Goal: Navigation & Orientation: Find specific page/section

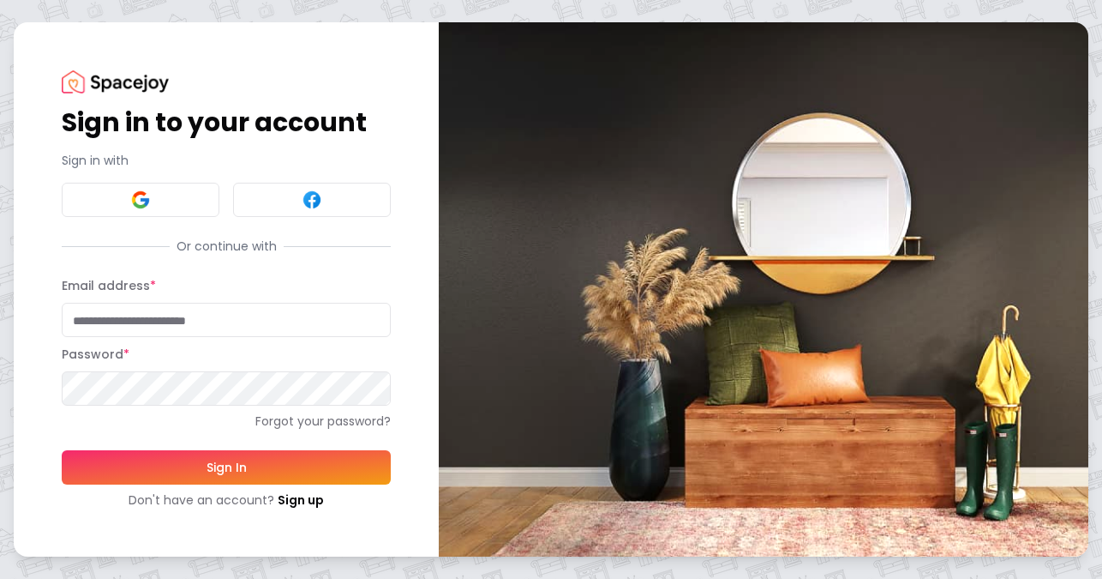
type input "**********"
click at [226, 484] on button "Sign In" at bounding box center [226, 467] width 329 height 34
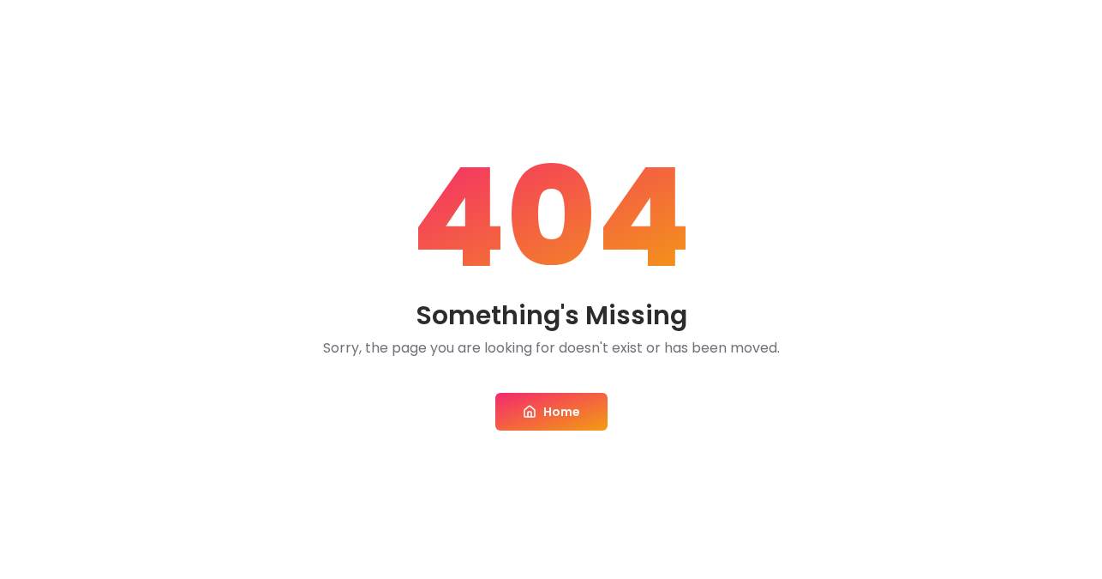
click at [543, 411] on link "Home" at bounding box center [551, 412] width 112 height 38
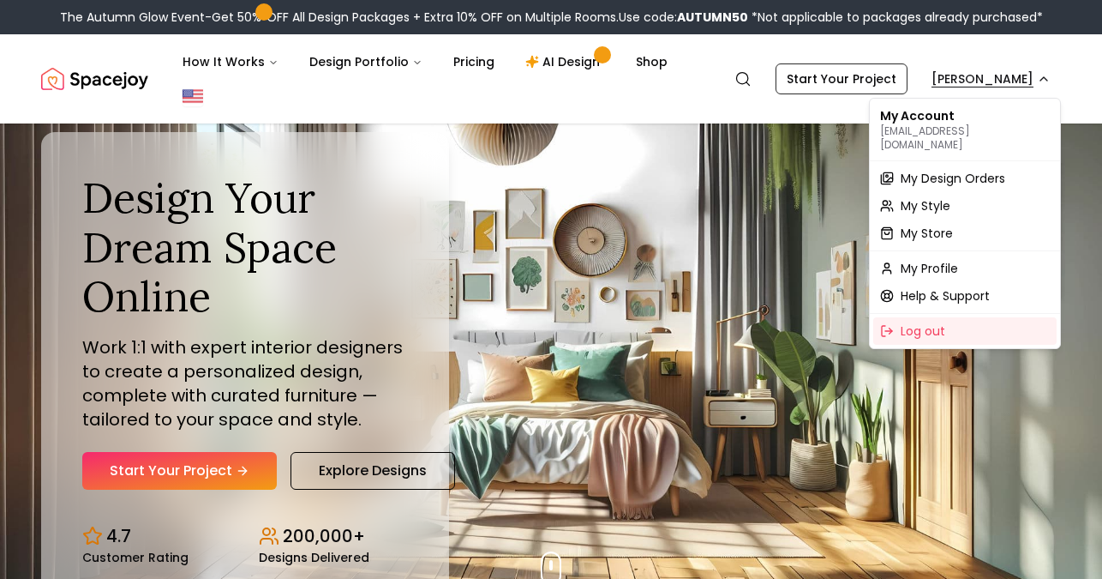
click at [939, 225] on span "My Store" at bounding box center [927, 233] width 52 height 17
click at [935, 260] on span "My Profile" at bounding box center [929, 268] width 57 height 17
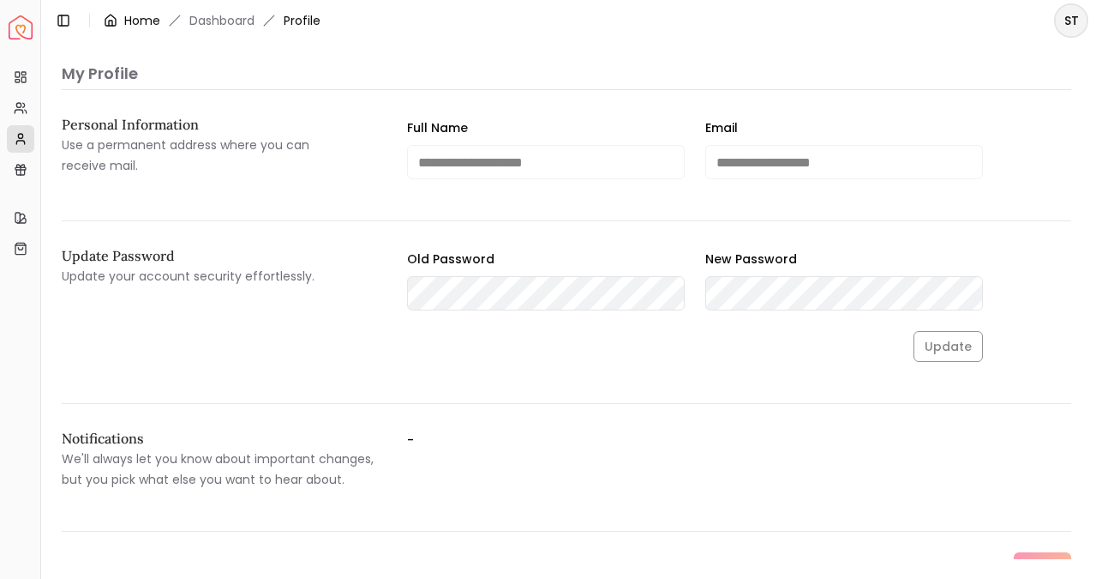
click at [147, 17] on link "Home" at bounding box center [142, 20] width 36 height 17
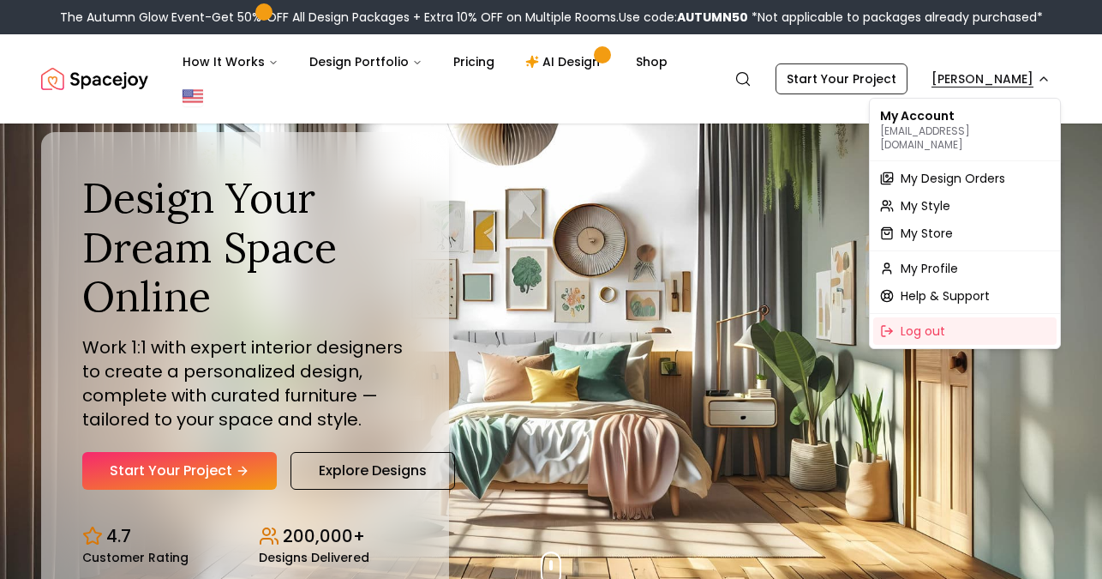
click at [938, 170] on span "My Design Orders" at bounding box center [953, 178] width 105 height 17
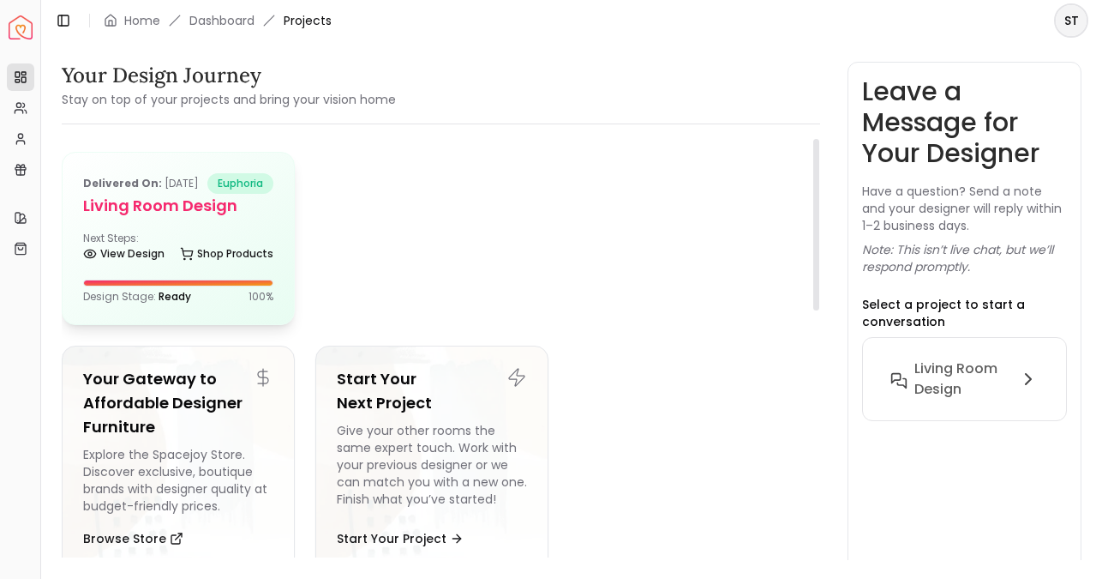
click at [175, 218] on h5 "Living Room Design" at bounding box center [178, 206] width 190 height 24
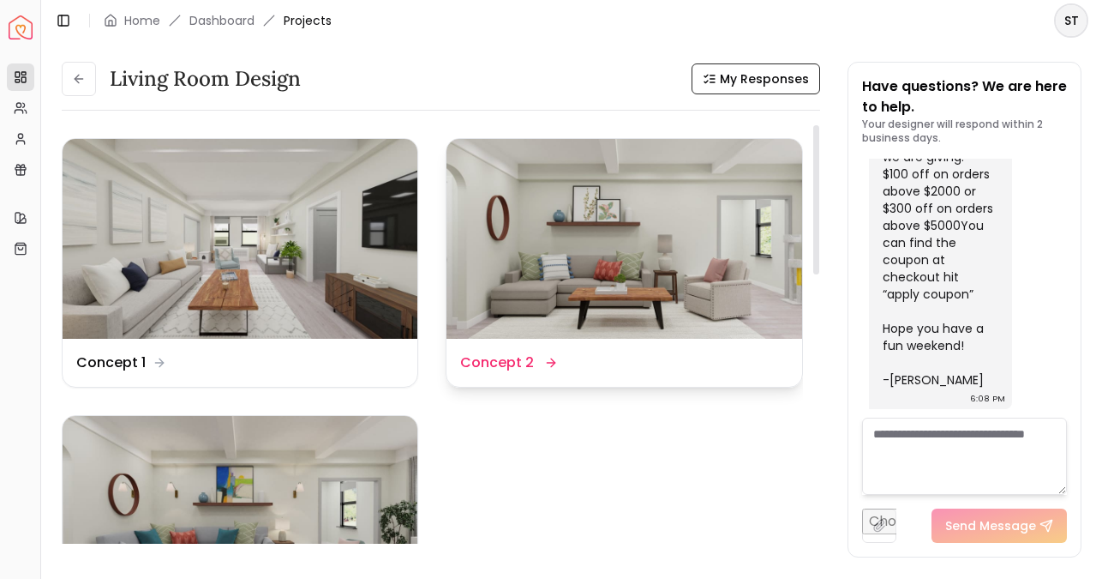
click at [582, 309] on img at bounding box center [624, 239] width 355 height 200
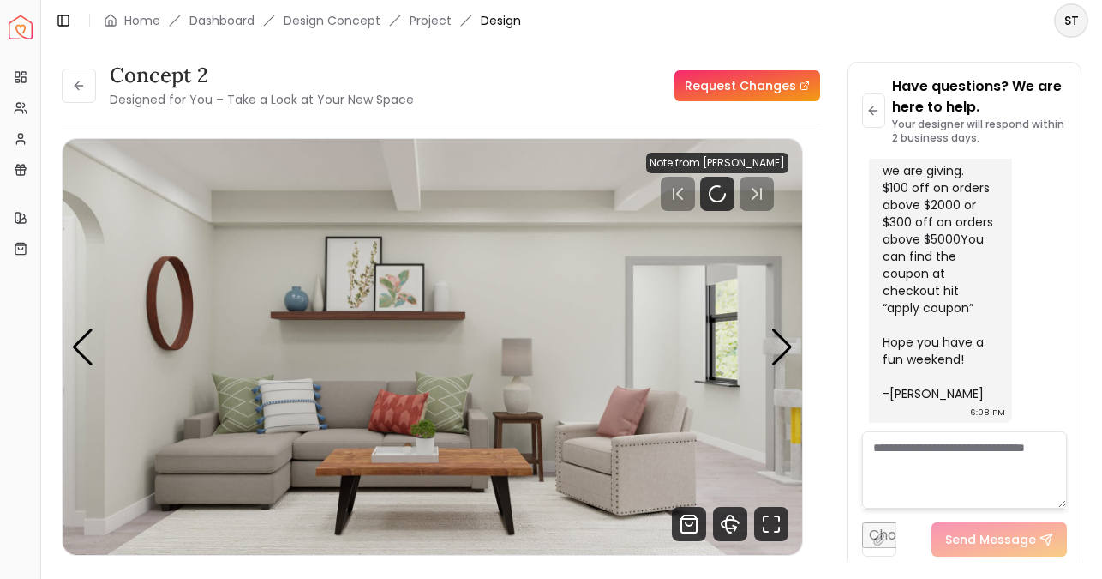
scroll to position [43, 0]
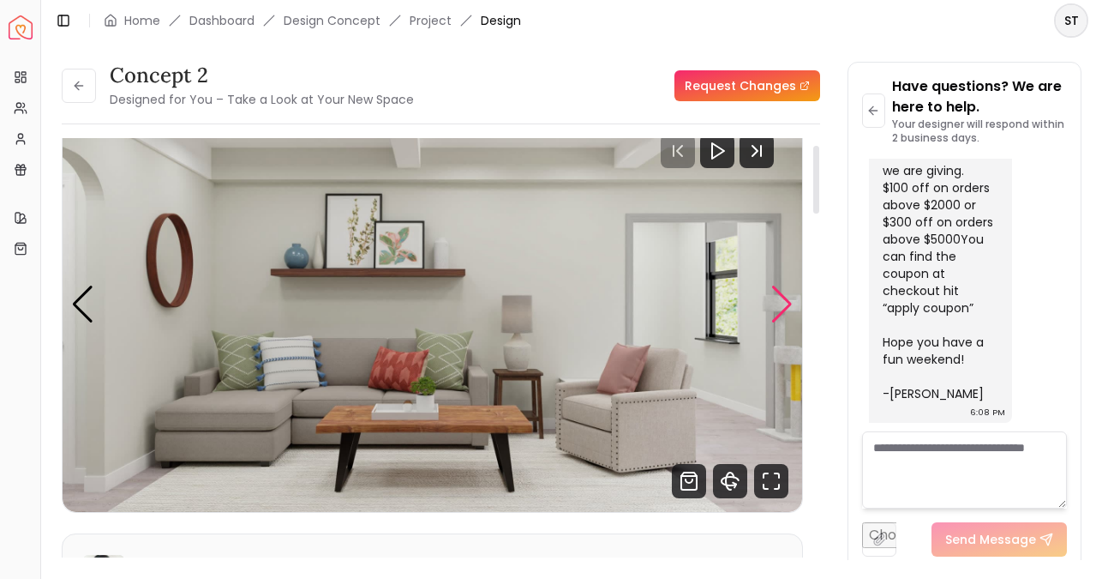
click at [781, 309] on div "Next slide" at bounding box center [782, 304] width 23 height 38
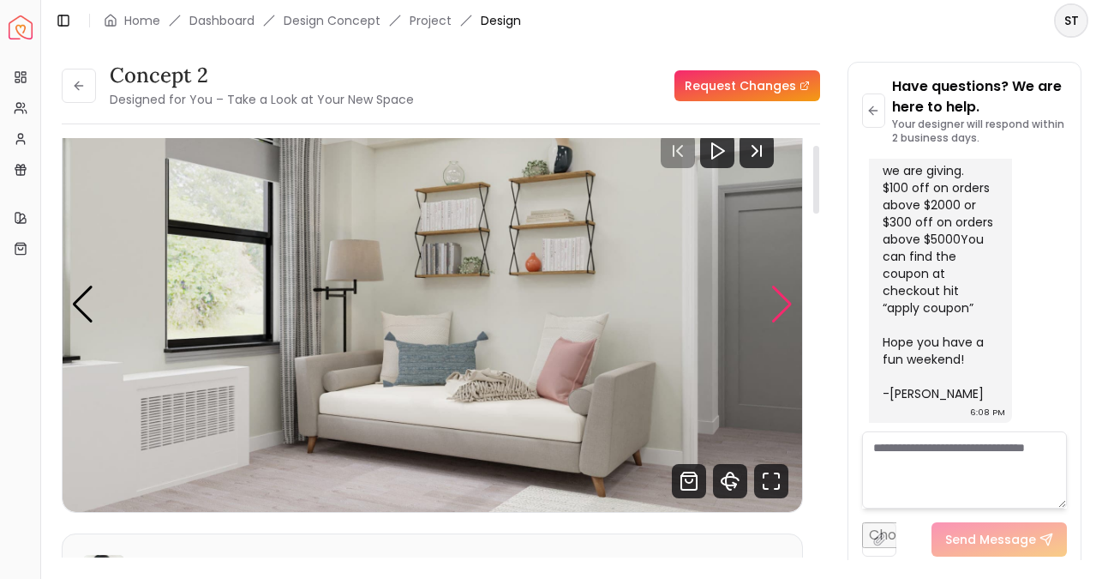
click at [780, 313] on div "Next slide" at bounding box center [782, 304] width 23 height 38
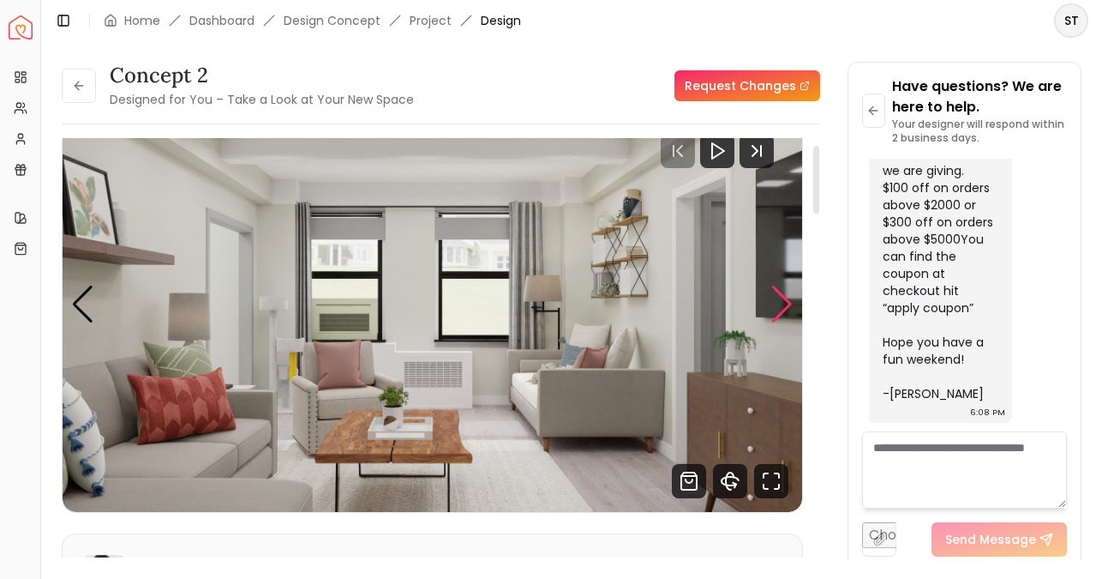
click at [780, 313] on div "Next slide" at bounding box center [782, 304] width 23 height 38
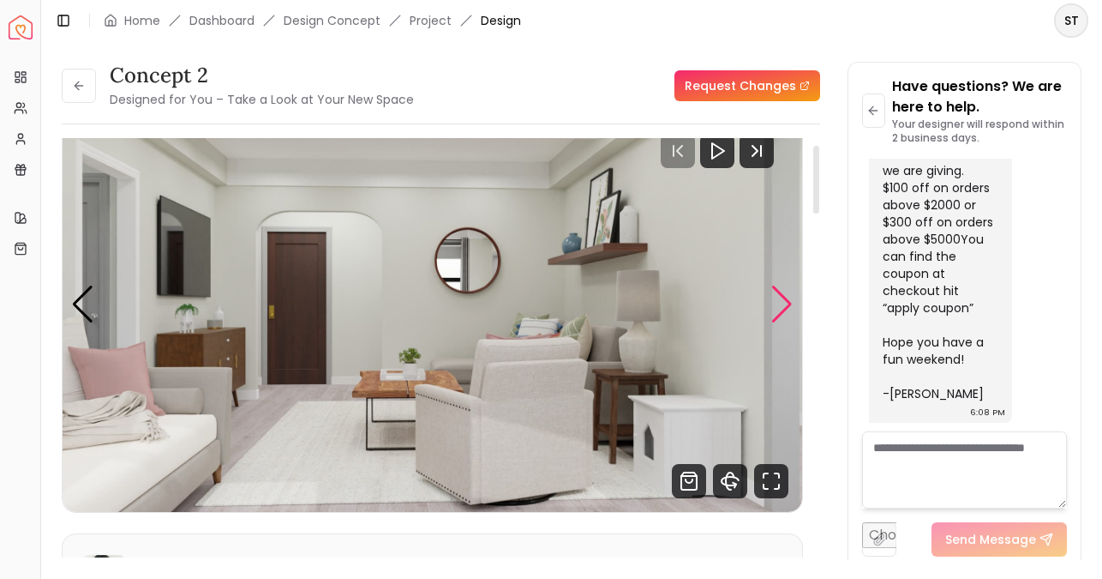
click at [780, 313] on div "Next slide" at bounding box center [782, 304] width 23 height 38
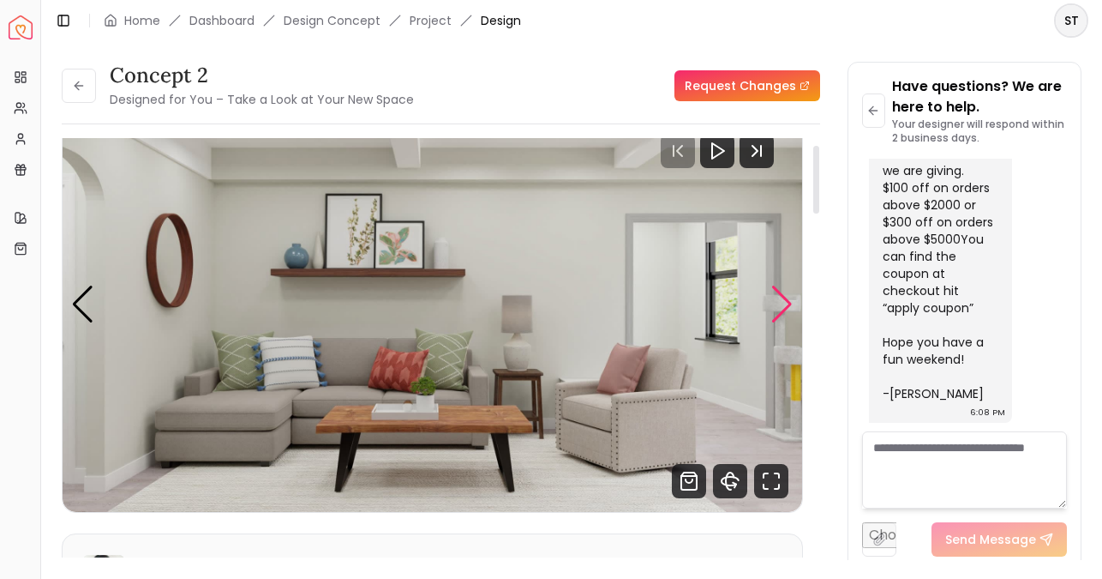
click at [780, 313] on div "Next slide" at bounding box center [782, 304] width 23 height 38
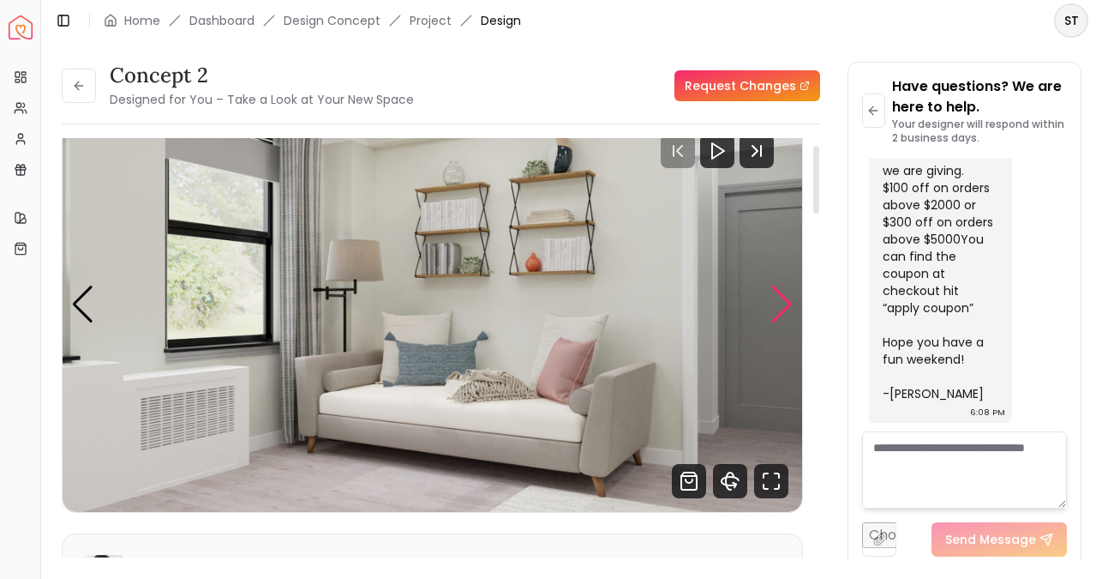
click at [780, 313] on div "Next slide" at bounding box center [782, 304] width 23 height 38
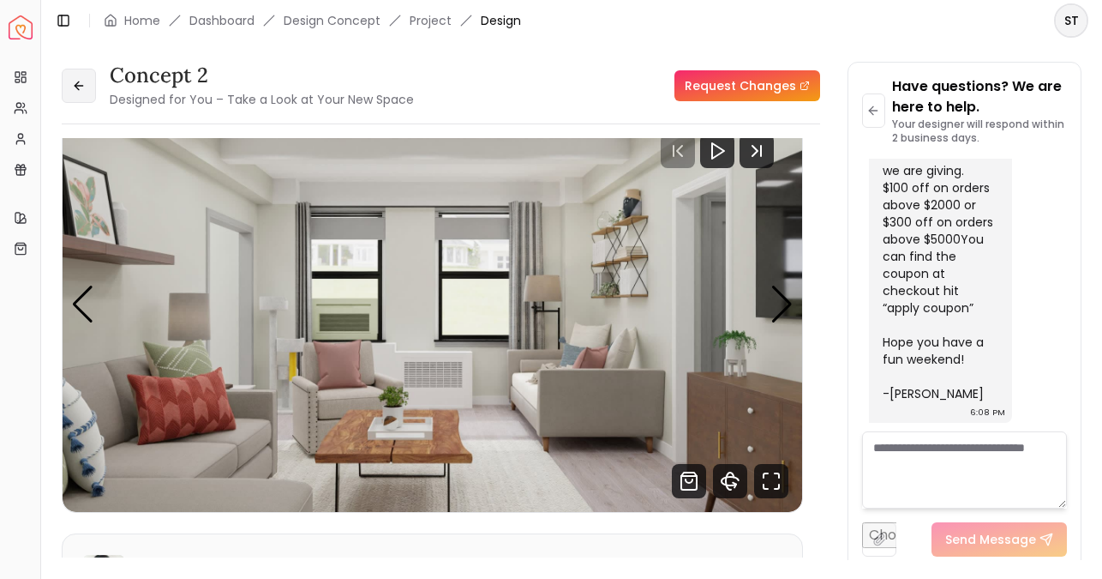
click at [86, 82] on button at bounding box center [79, 86] width 34 height 34
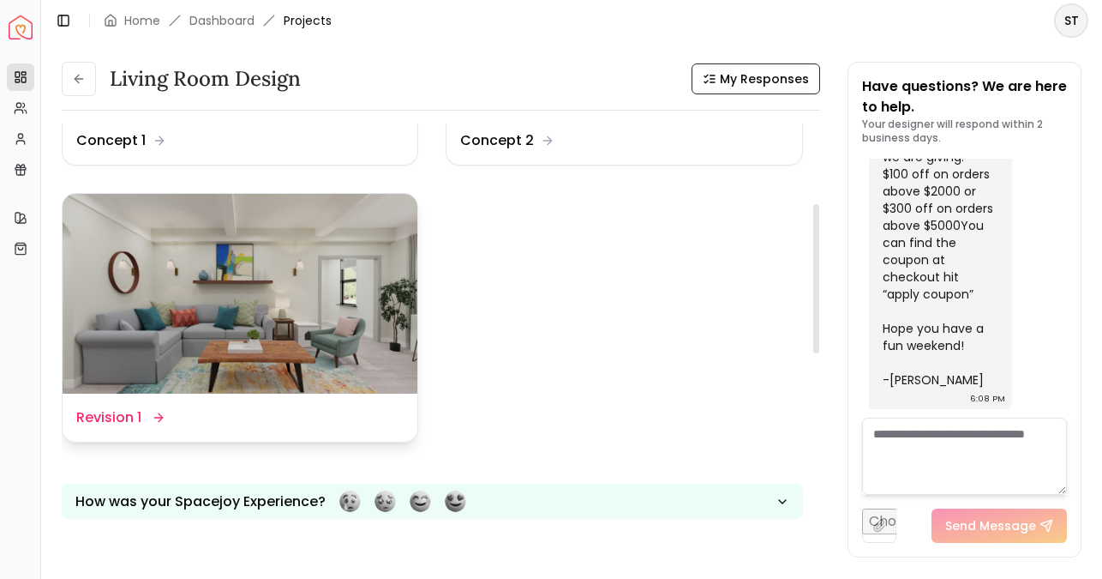
scroll to position [116, 0]
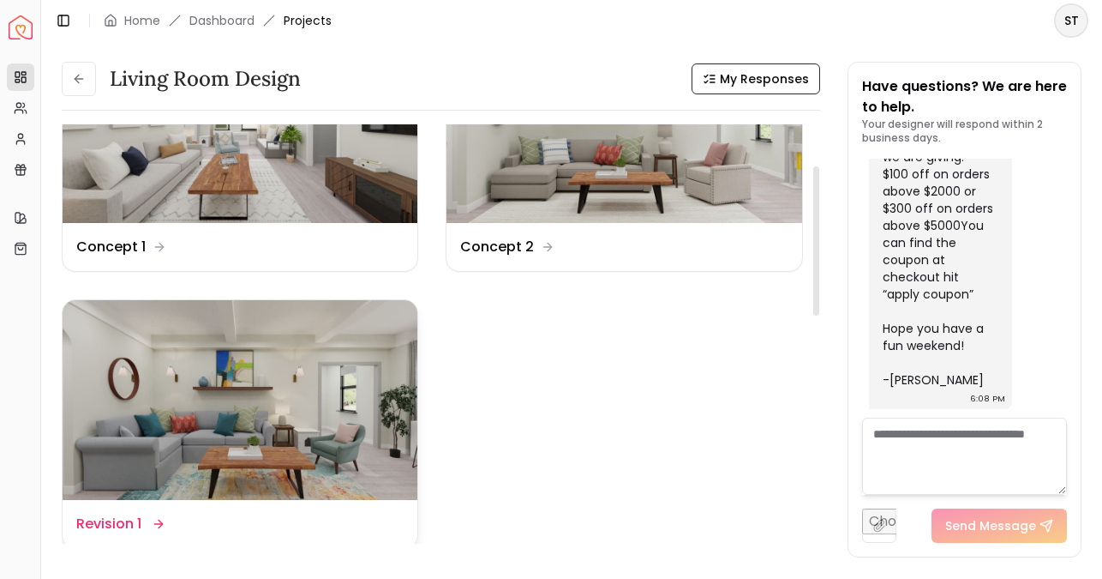
click at [161, 396] on img at bounding box center [240, 400] width 355 height 200
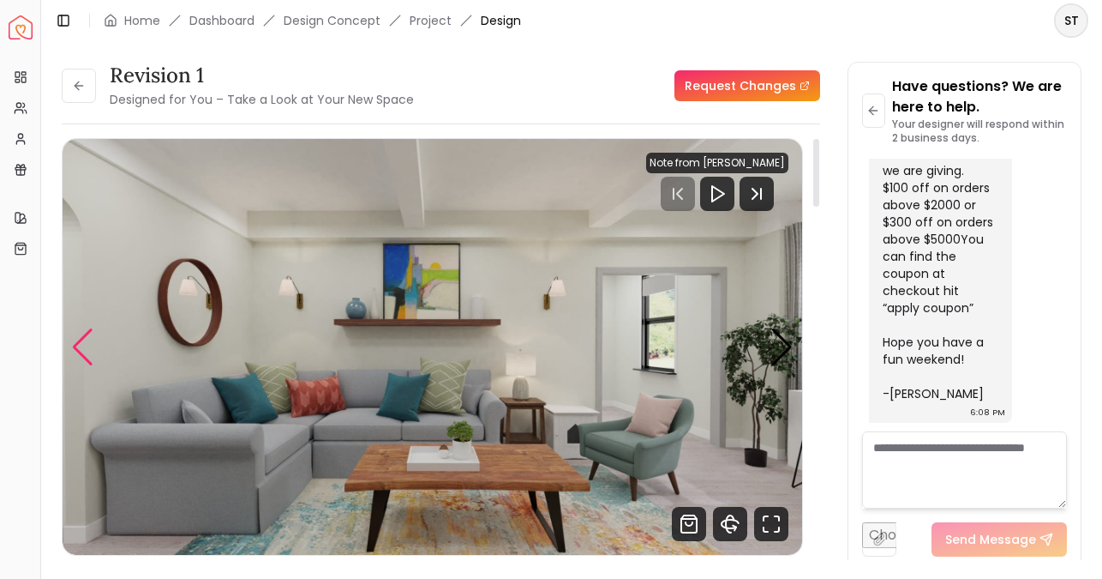
click at [93, 335] on div "Previous slide" at bounding box center [82, 347] width 23 height 38
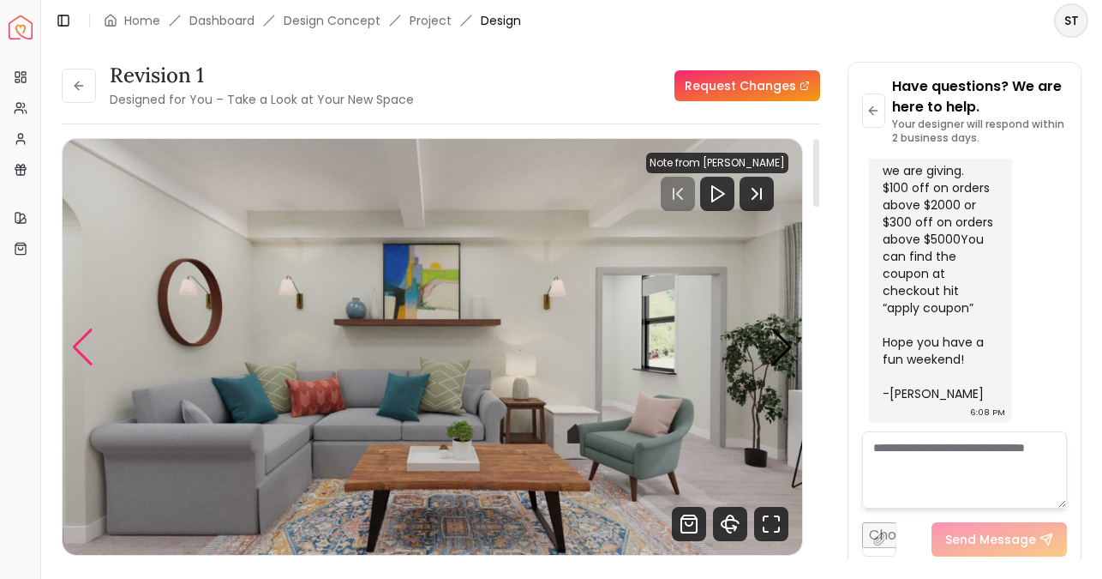
click at [93, 333] on div "Previous slide" at bounding box center [82, 347] width 23 height 38
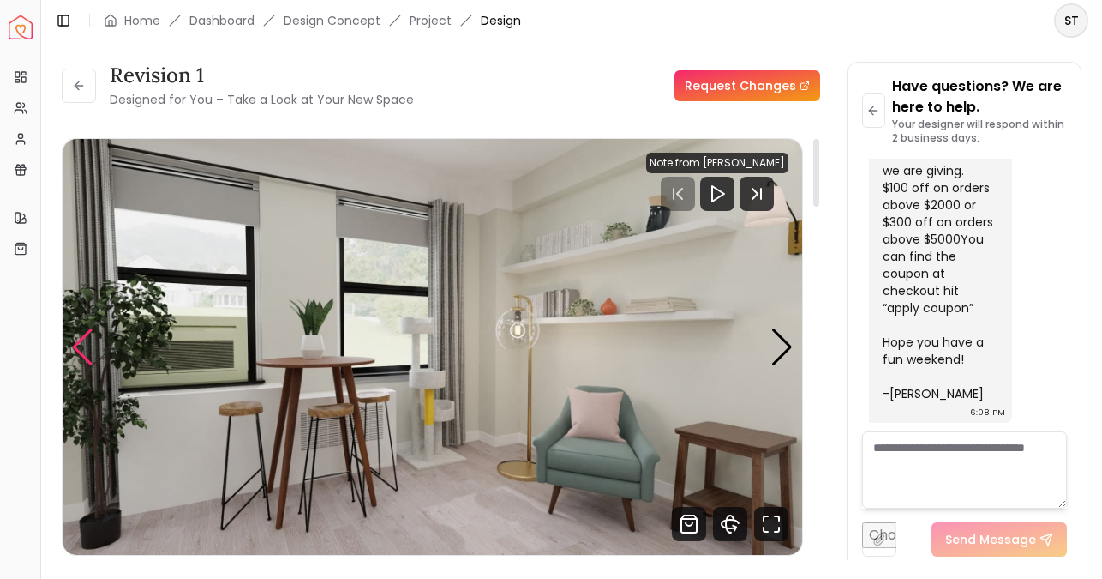
click at [93, 333] on div "Previous slide" at bounding box center [82, 347] width 23 height 38
